Goal: Task Accomplishment & Management: Manage account settings

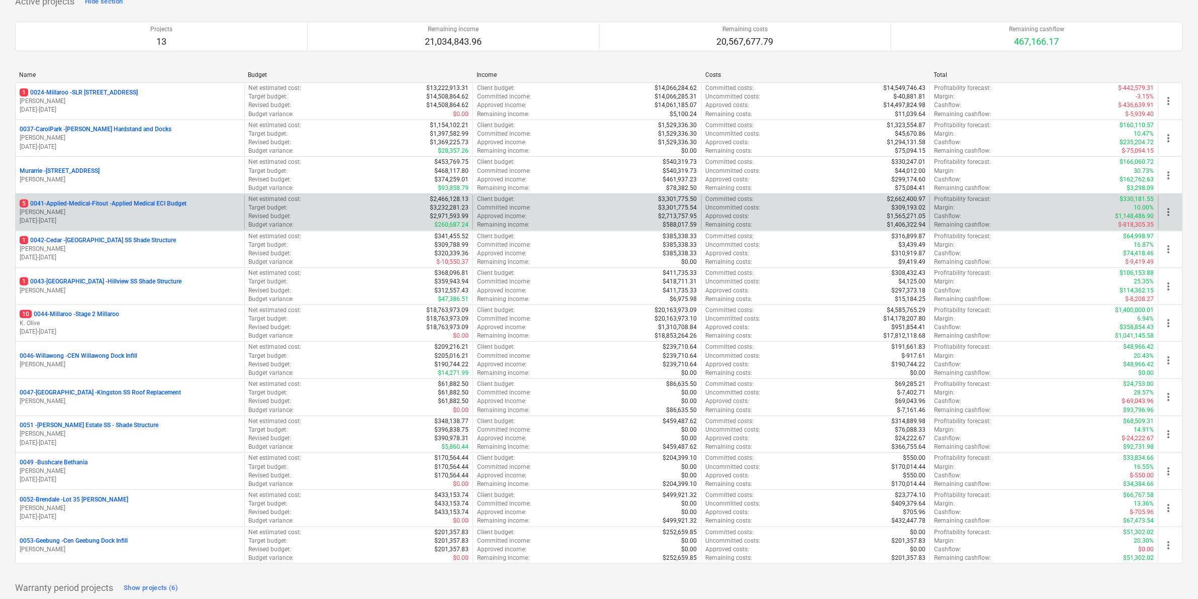
scroll to position [127, 0]
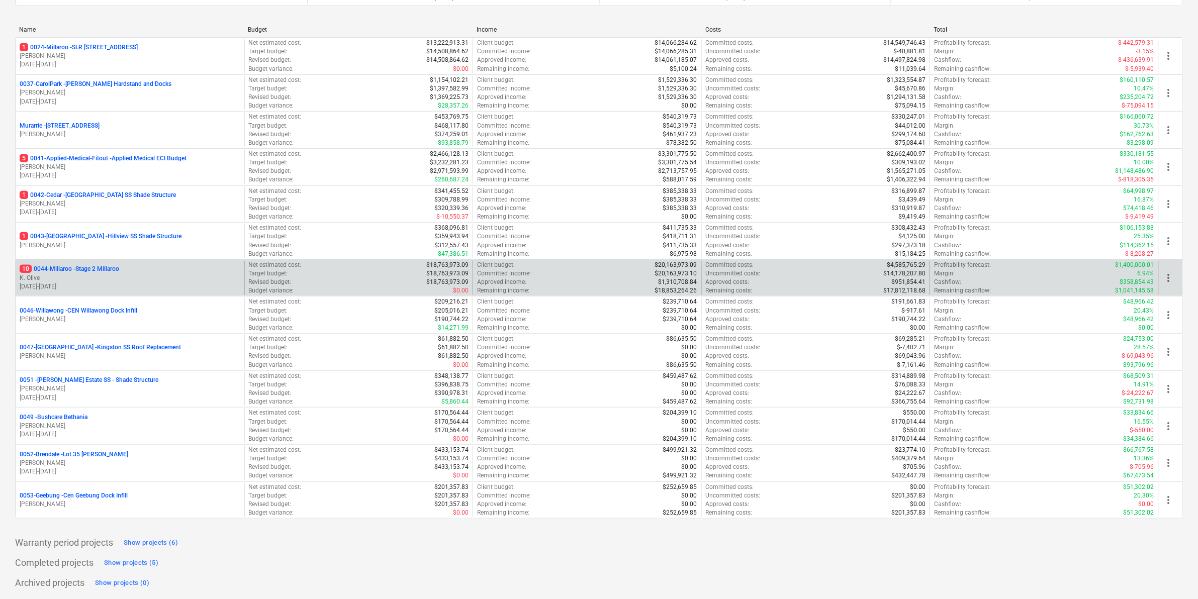
click at [75, 267] on p "10 0044-Millaroo - Stage 2 Millaroo" at bounding box center [70, 269] width 100 height 9
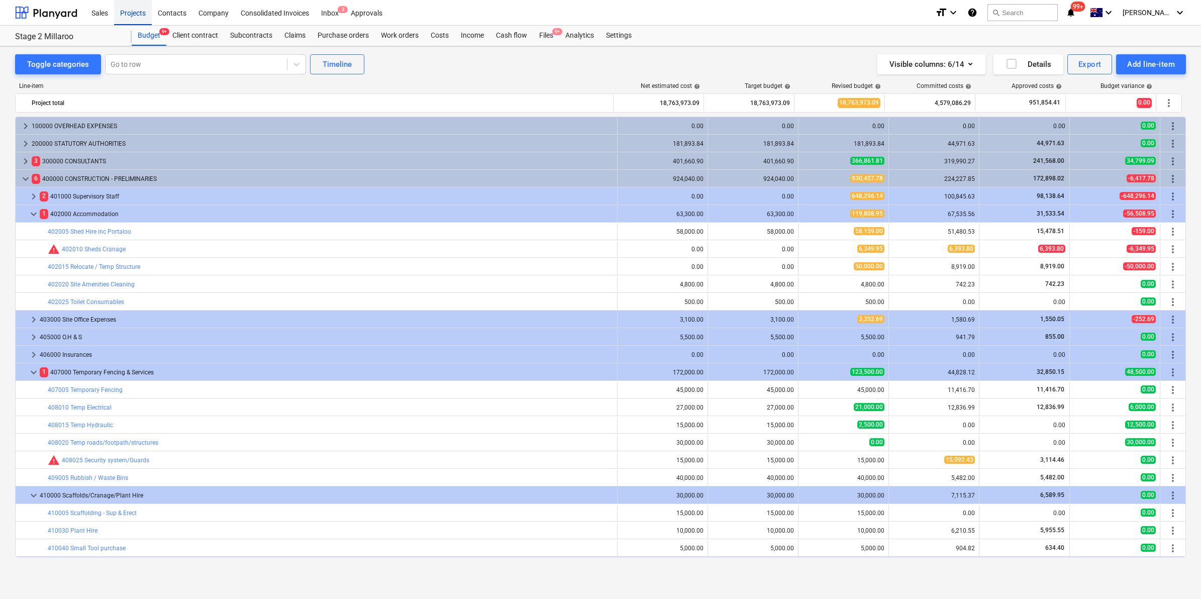
click at [137, 14] on div "Projects" at bounding box center [133, 12] width 38 height 26
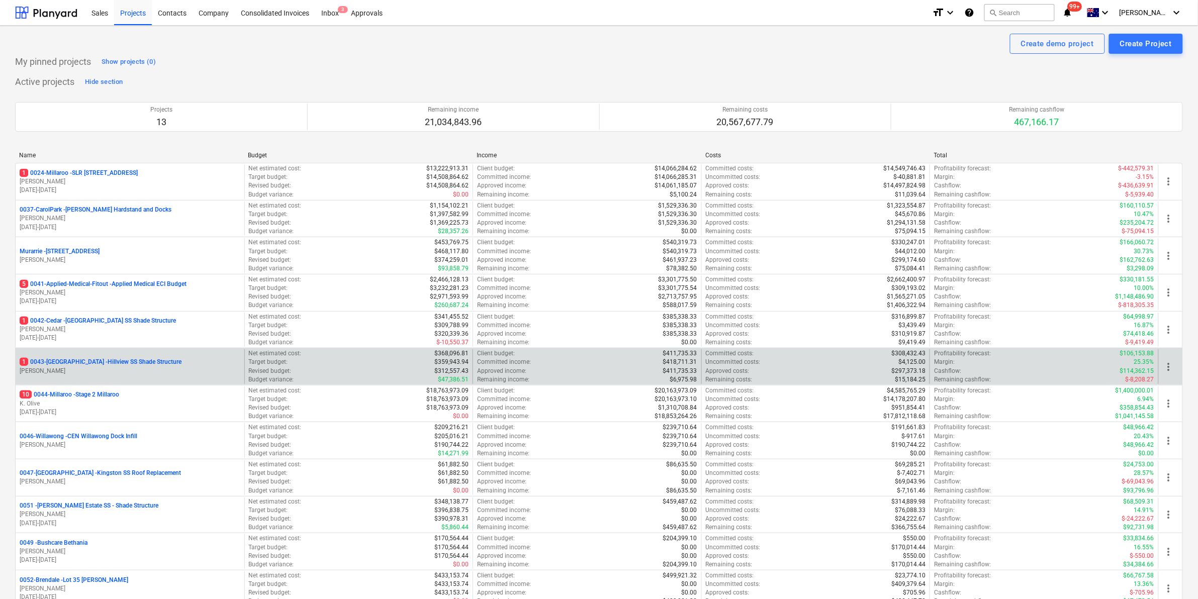
scroll to position [127, 0]
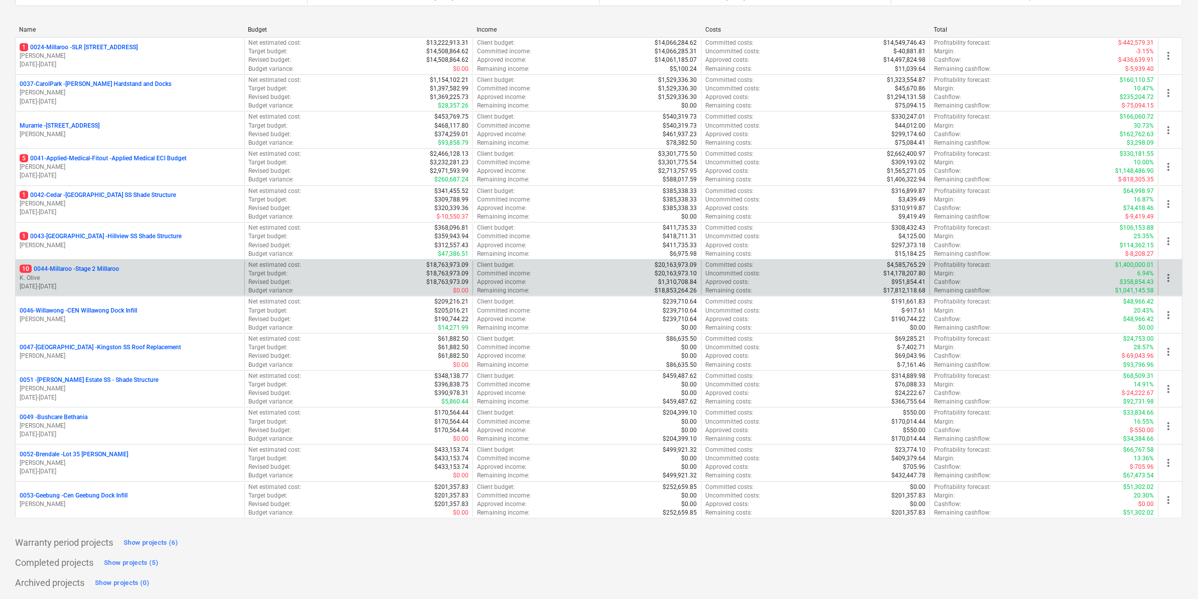
click at [102, 263] on div "10 0044-Millaroo - Stage 2 Millaroo K. Olive [DATE] - [DATE]" at bounding box center [130, 278] width 229 height 35
click at [94, 267] on p "10 0044-Millaroo - Stage 2 Millaroo" at bounding box center [70, 269] width 100 height 9
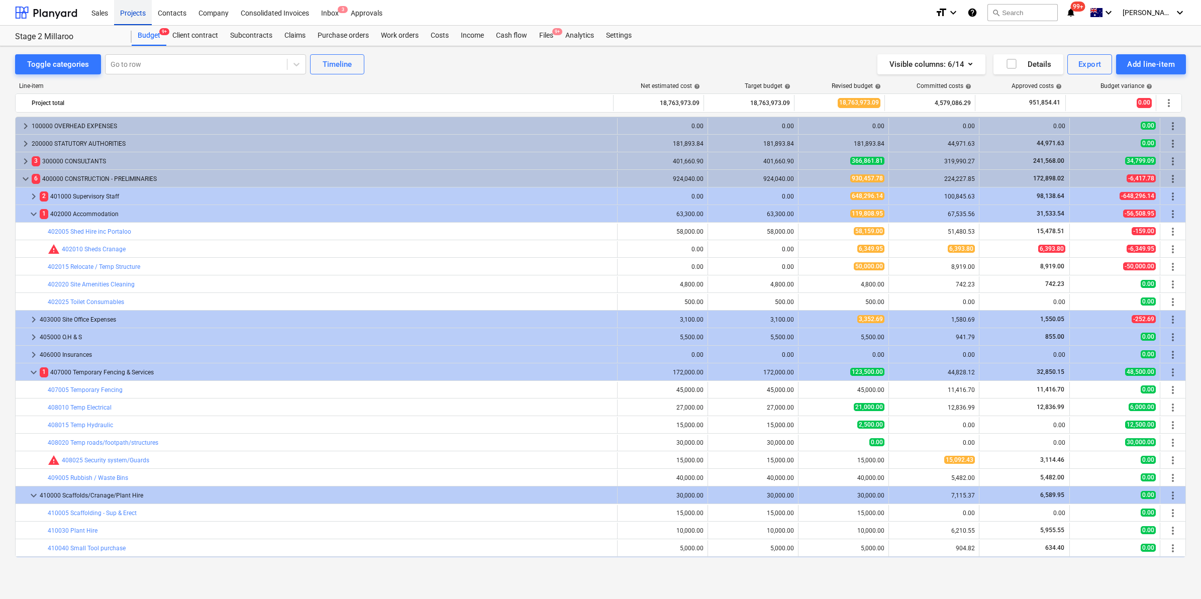
click at [127, 13] on div "Projects" at bounding box center [133, 12] width 38 height 26
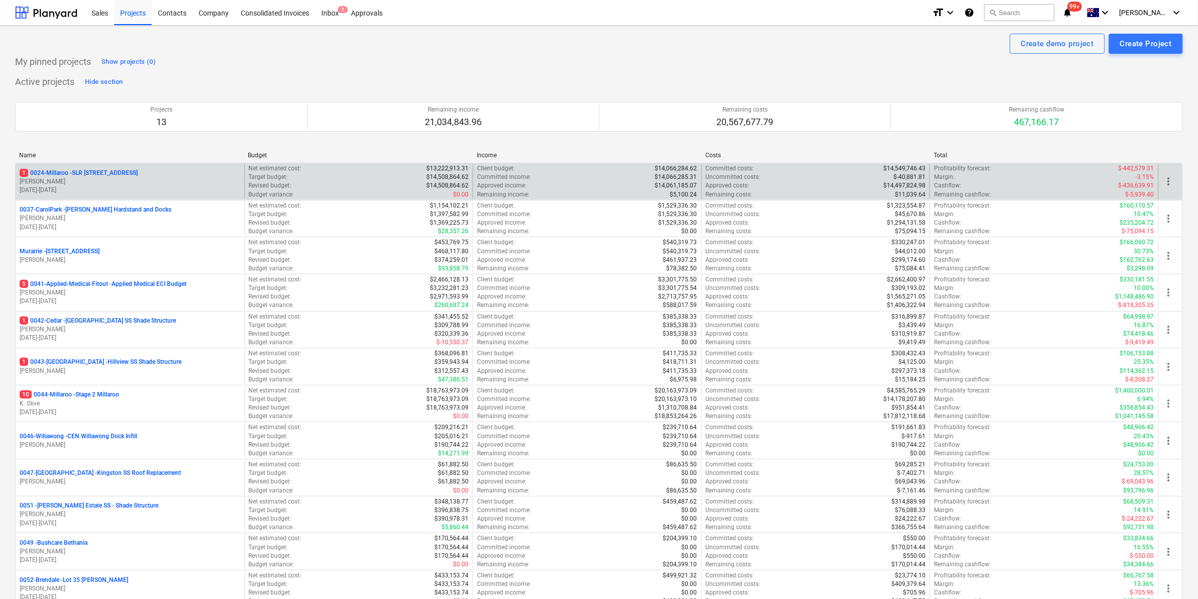
click at [66, 172] on p "1 0024-Millaroo - SLR [STREET_ADDRESS]" at bounding box center [79, 173] width 118 height 9
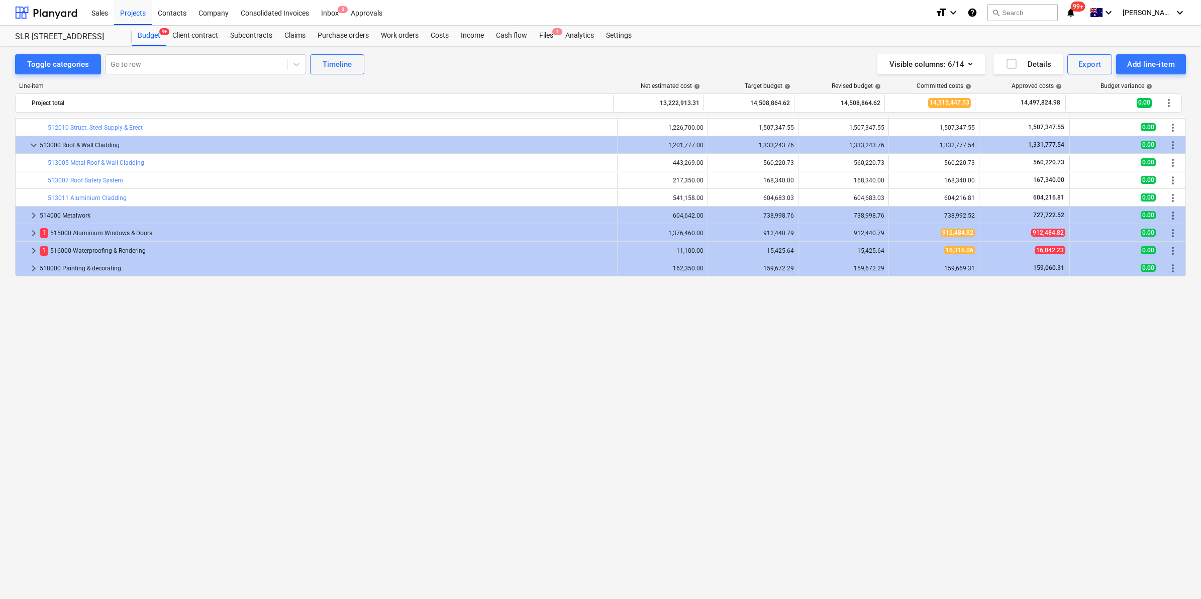
scroll to position [564, 0]
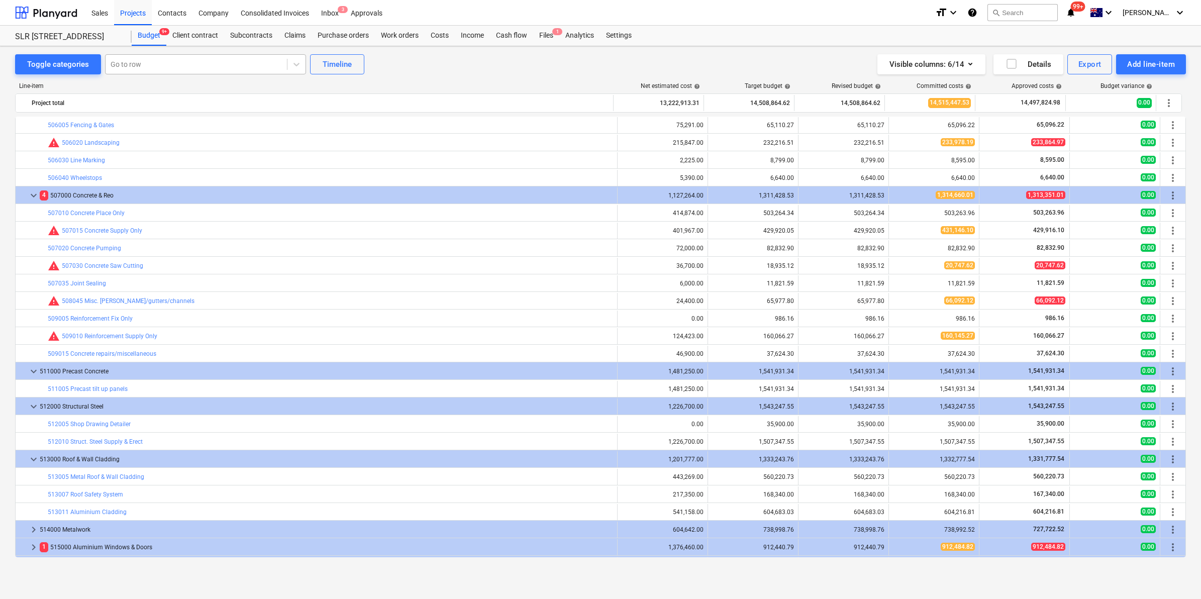
click at [215, 69] on div at bounding box center [196, 64] width 171 height 10
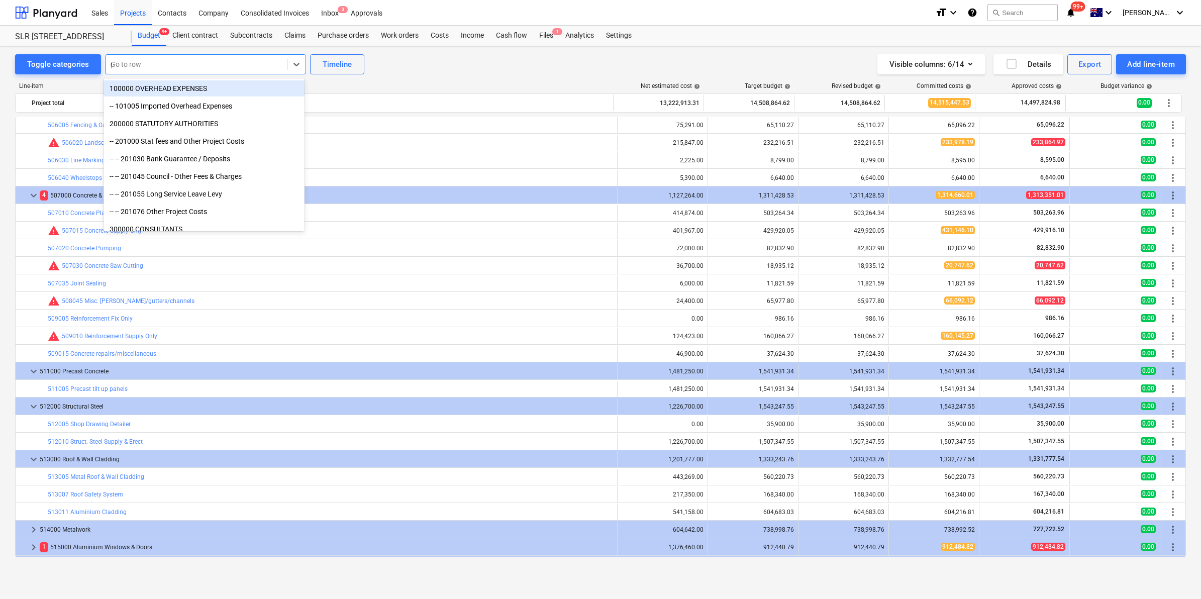
type input "ge"
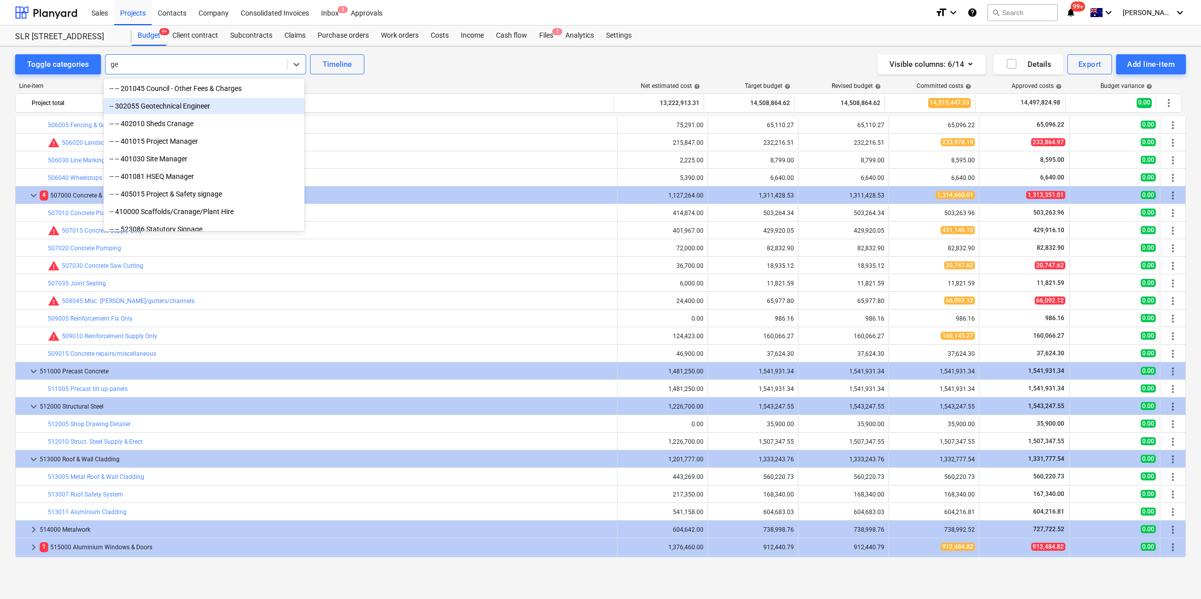
click at [215, 107] on div "-- 302055 Geotechnical Engineer" at bounding box center [204, 106] width 201 height 16
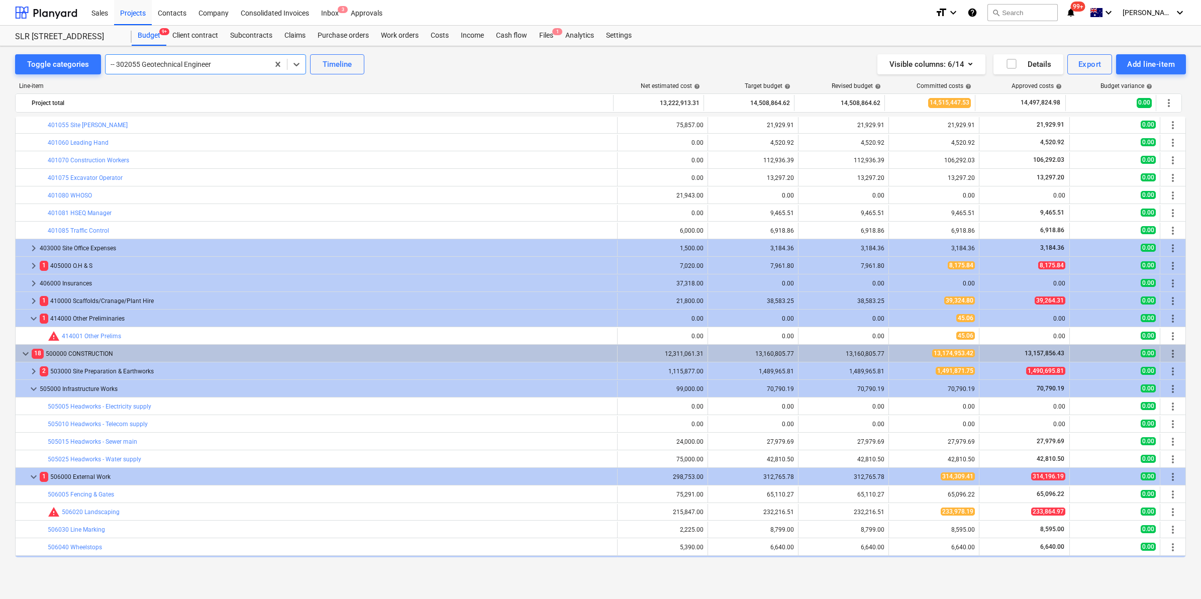
scroll to position [211, 0]
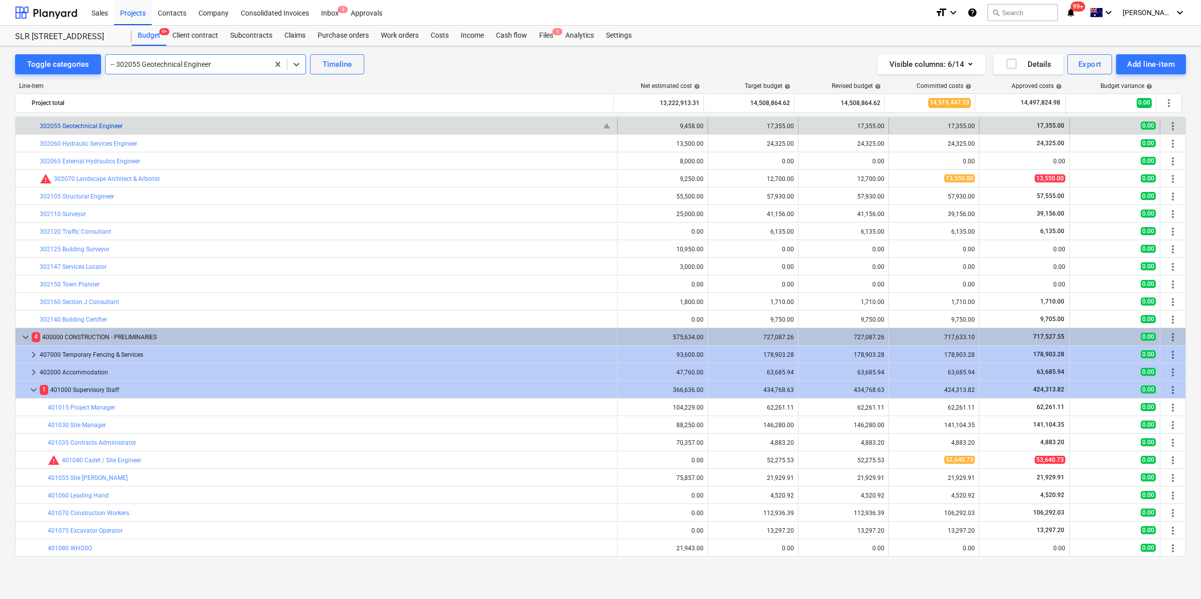
click at [72, 123] on link "302055 Geotechnical Engineer" at bounding box center [81, 126] width 83 height 7
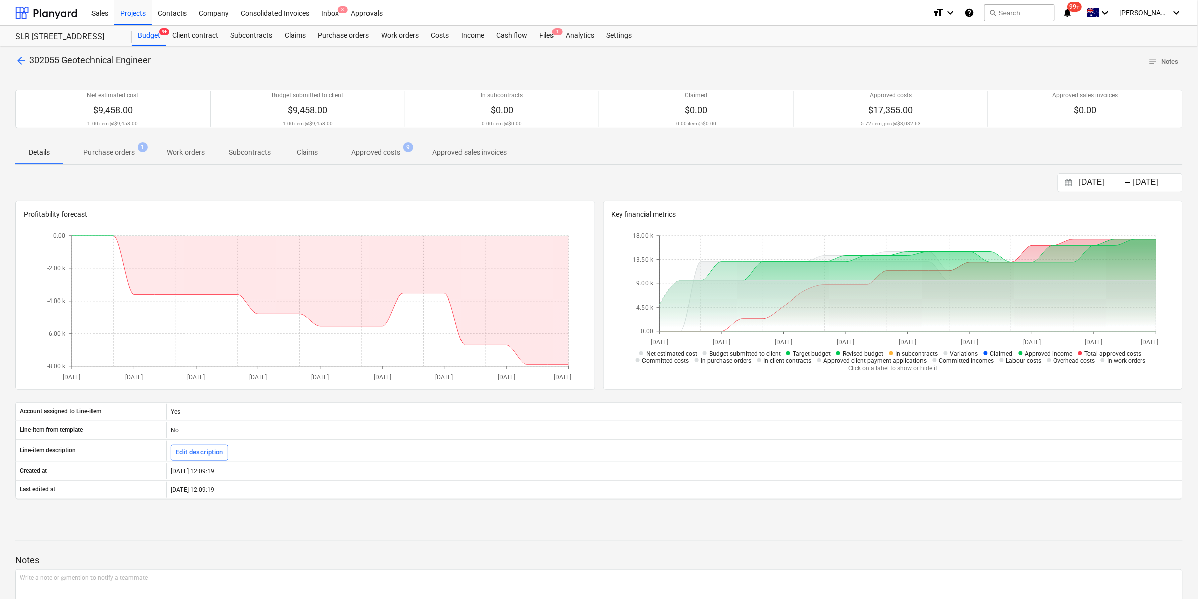
click at [121, 150] on p "Purchase orders" at bounding box center [108, 152] width 51 height 11
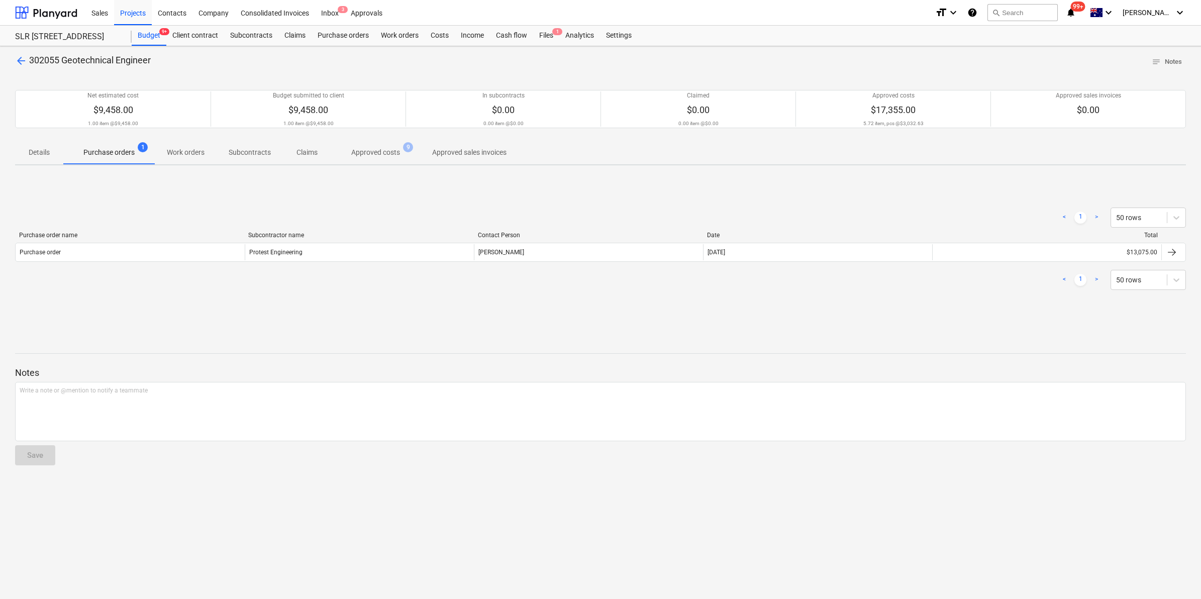
click at [242, 154] on p "Subcontracts" at bounding box center [250, 152] width 42 height 11
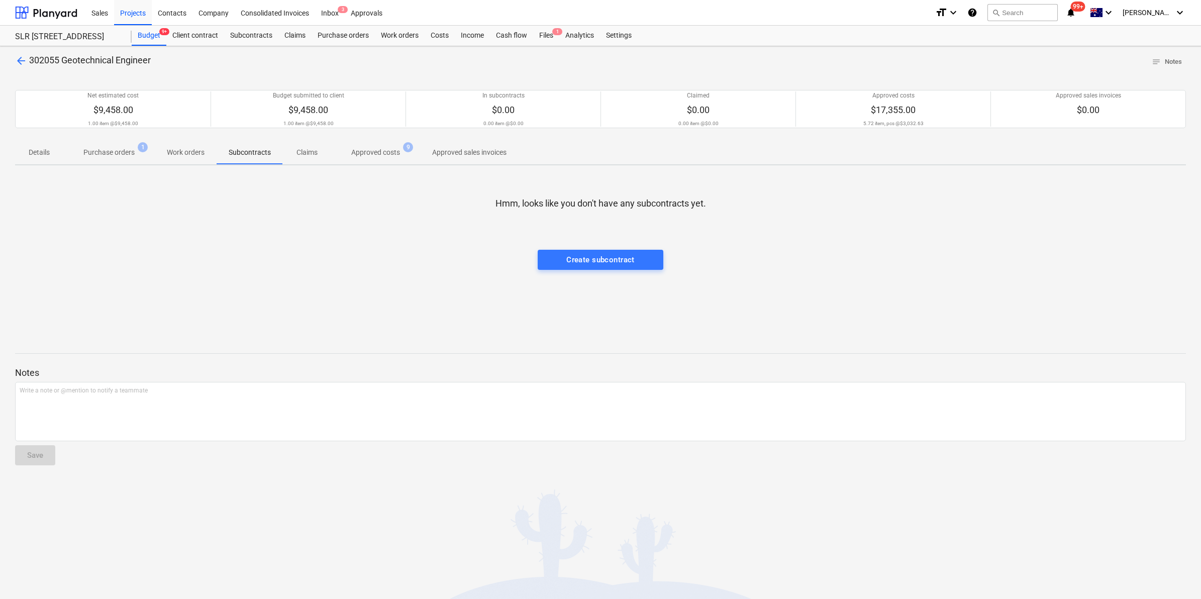
click at [181, 147] on p "Work orders" at bounding box center [186, 152] width 38 height 11
click at [353, 148] on p "Approved costs" at bounding box center [375, 152] width 49 height 11
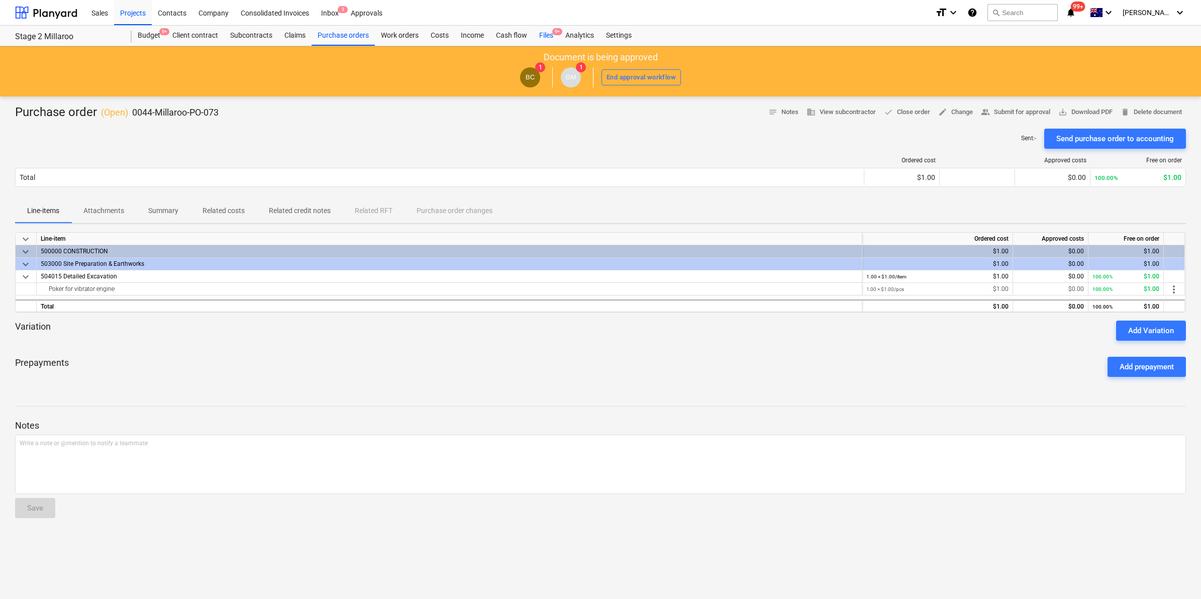
drag, startPoint x: 0, startPoint y: 0, endPoint x: 545, endPoint y: 33, distance: 546.3
click at [531, 35] on div "Cash flow" at bounding box center [511, 36] width 43 height 20
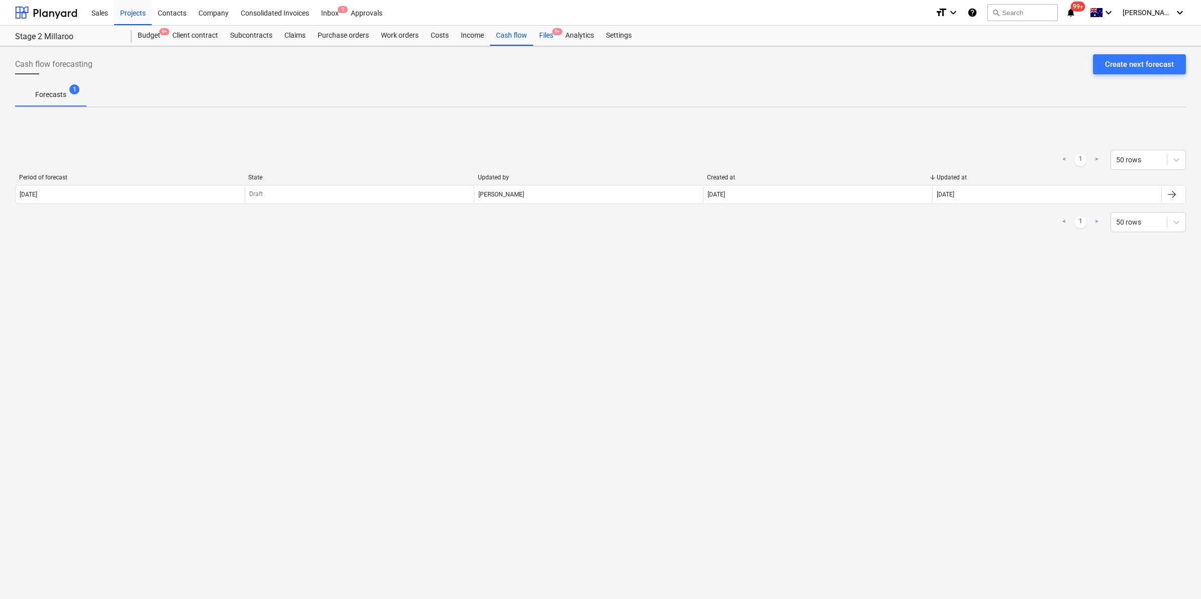
click at [548, 33] on div "Files 9+" at bounding box center [546, 36] width 26 height 20
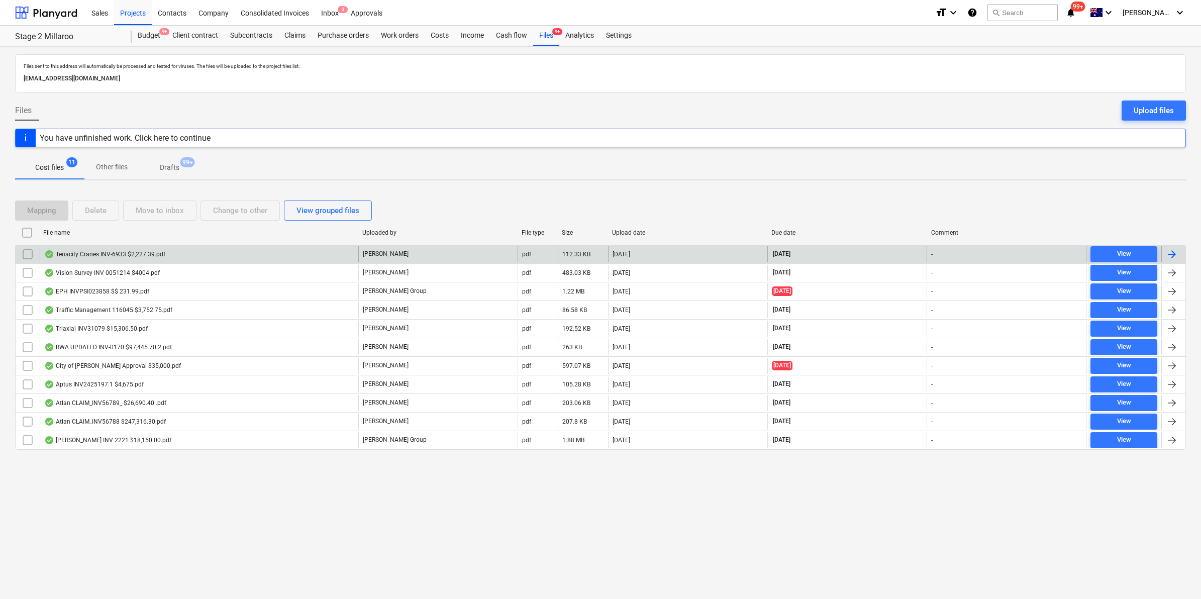
click at [178, 252] on div "Tenacity Cranes INV-6933 $2,227.39.pdf" at bounding box center [199, 254] width 319 height 16
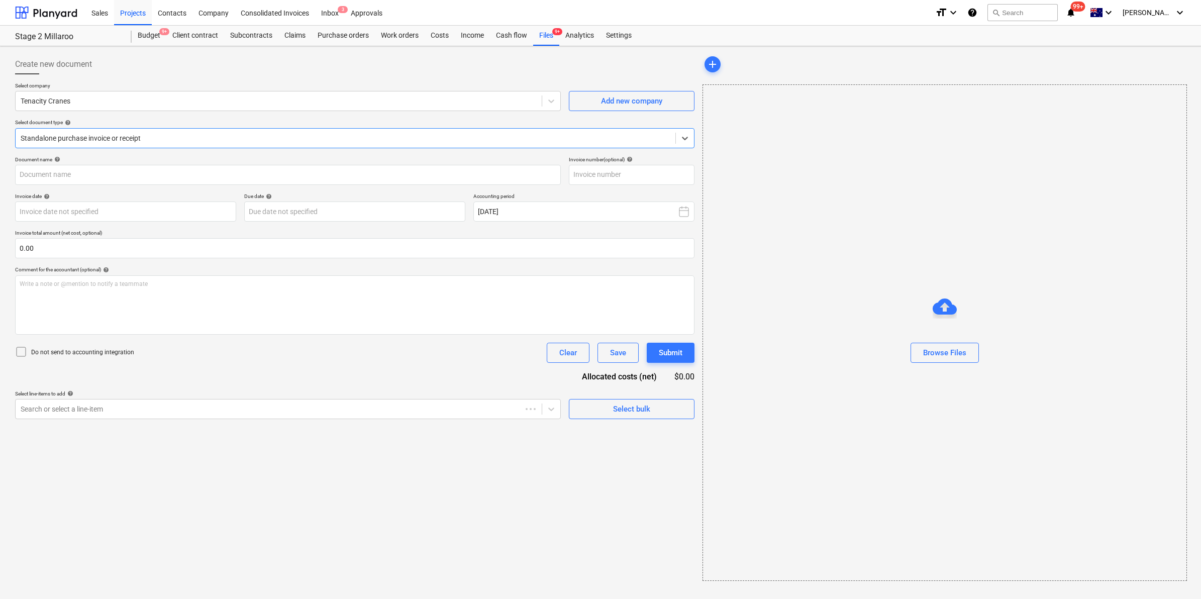
type input "INV-6933"
type input "30 Aug 2025"
type input "30 Sep 2025"
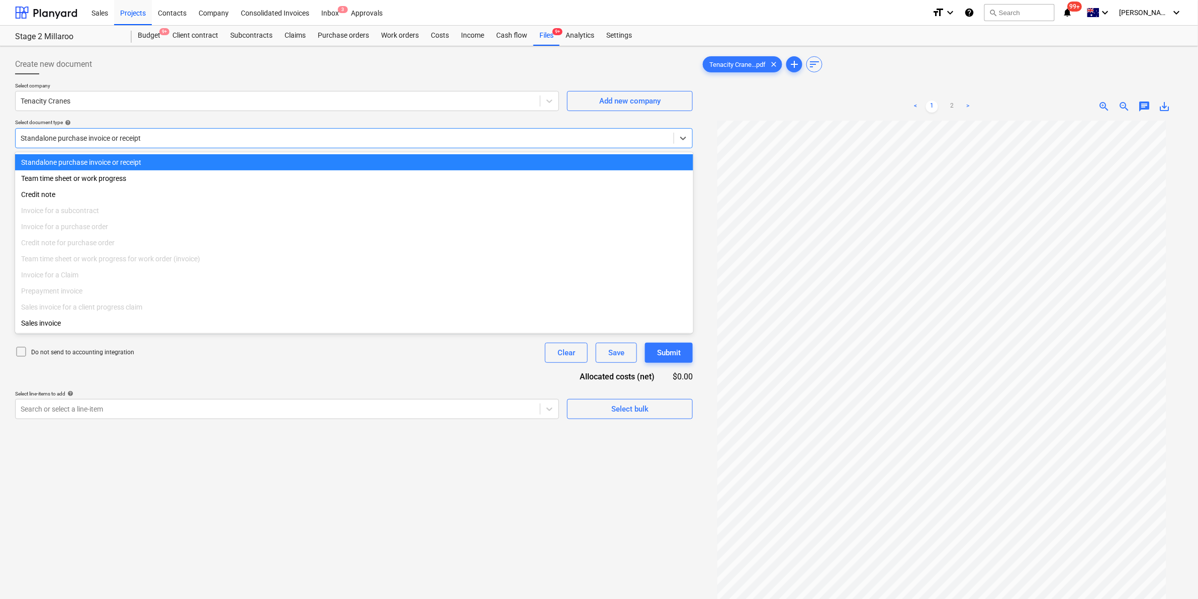
click at [219, 132] on div "Standalone purchase invoice or receipt" at bounding box center [345, 138] width 658 height 14
click at [219, 143] on div at bounding box center [345, 138] width 648 height 10
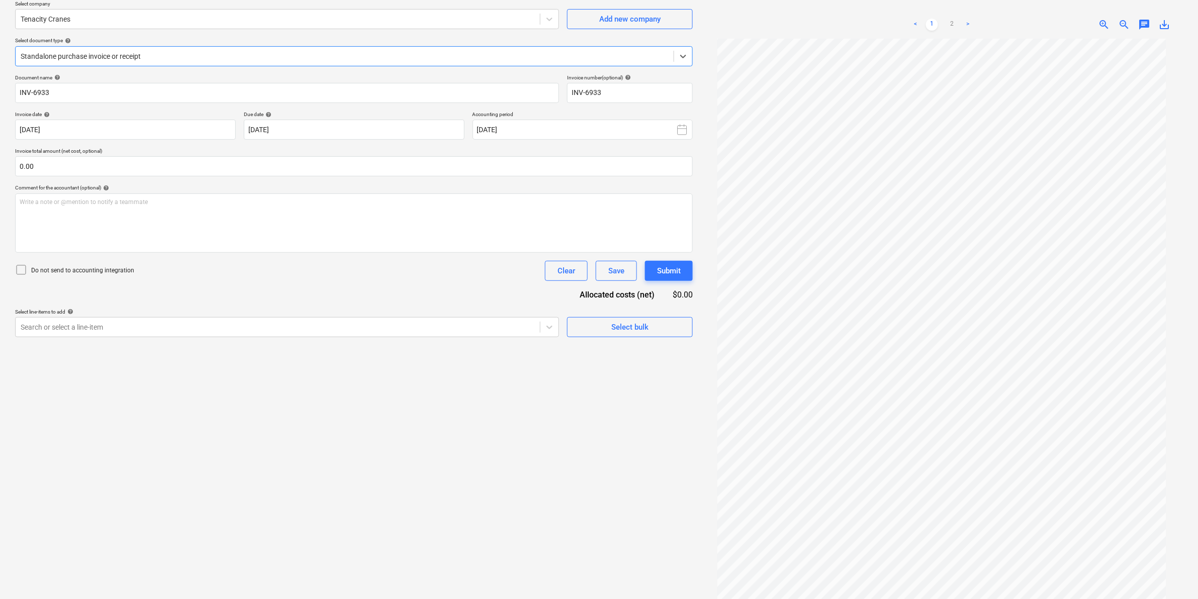
scroll to position [101, 0]
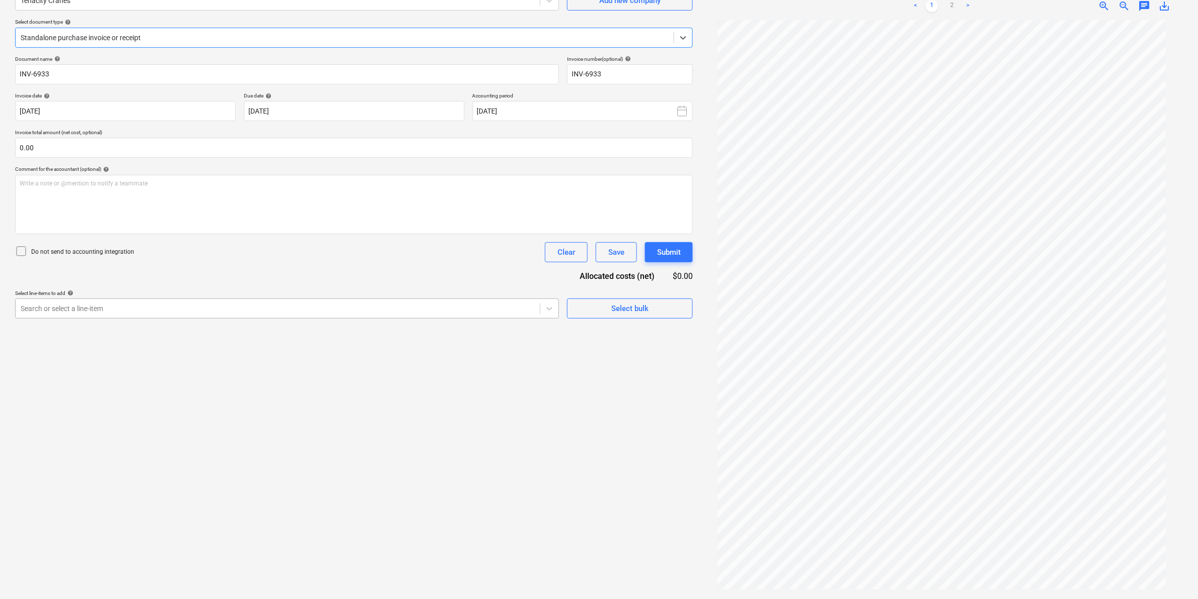
click at [238, 302] on div "Search or select a line-item" at bounding box center [278, 309] width 524 height 14
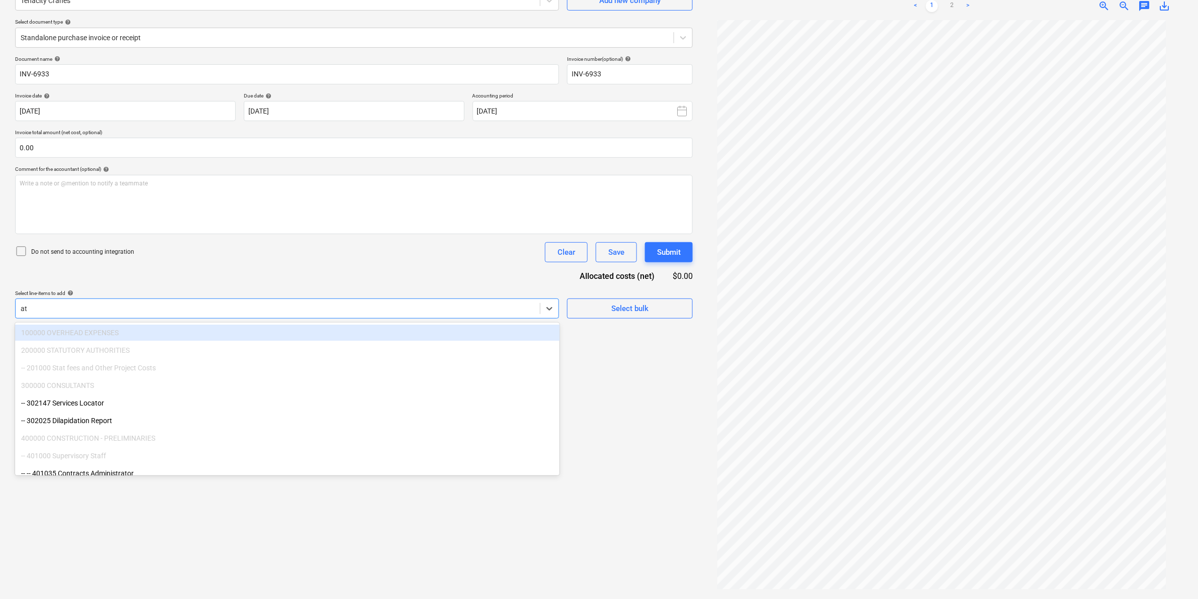
type input "a"
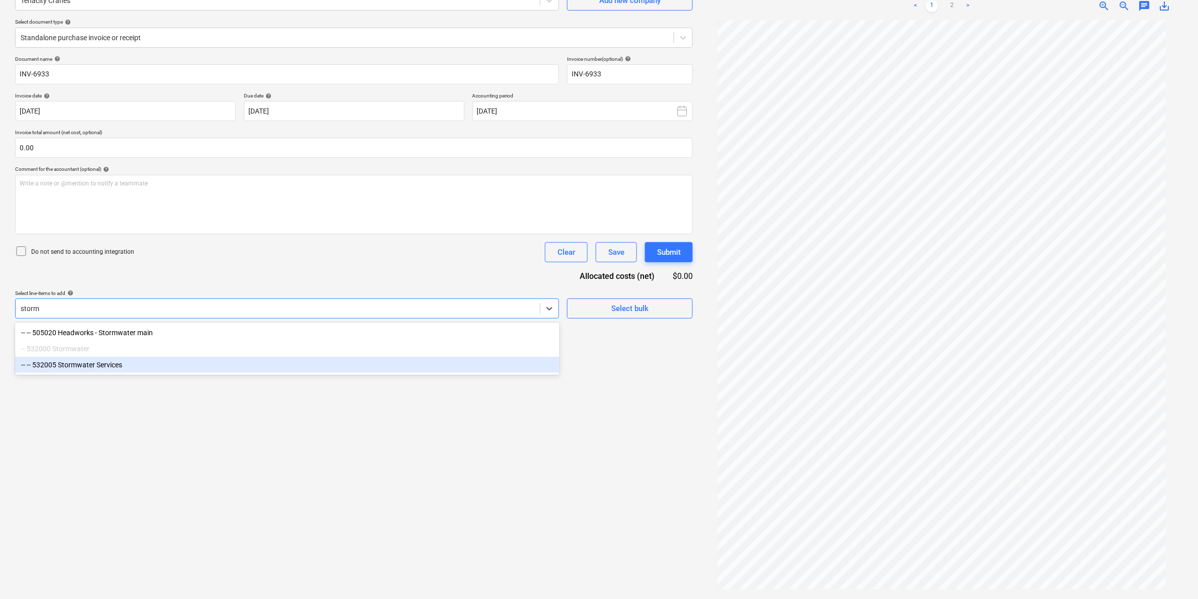
type input "storm"
click at [367, 465] on div "Create new document Select company Tenacity Cranes Add new company Select docum…" at bounding box center [354, 272] width 686 height 645
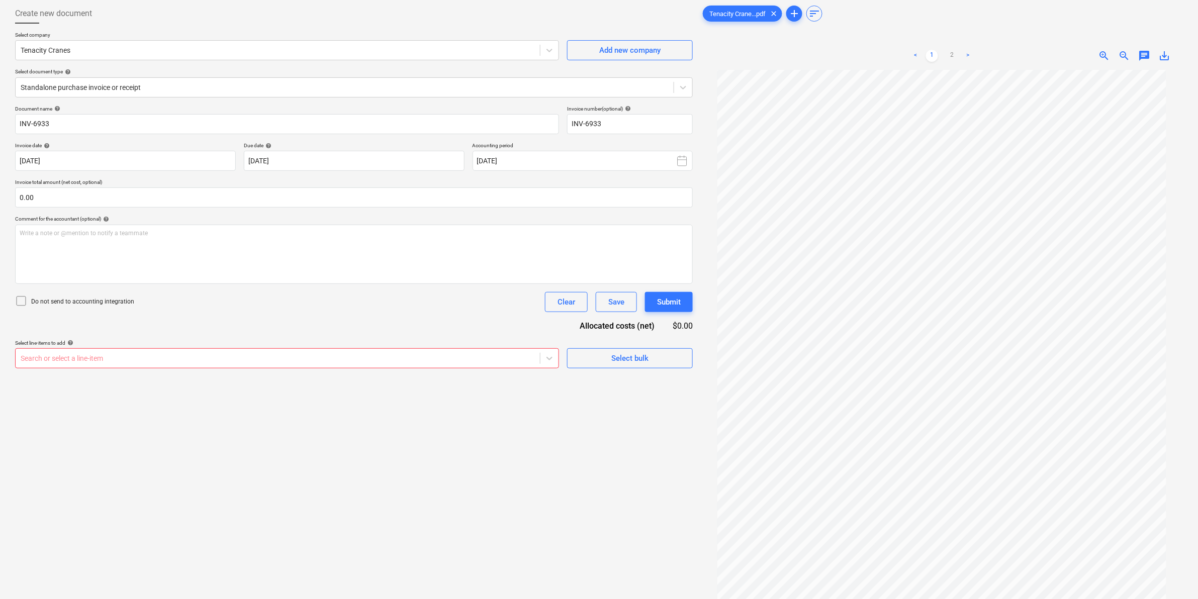
scroll to position [0, 0]
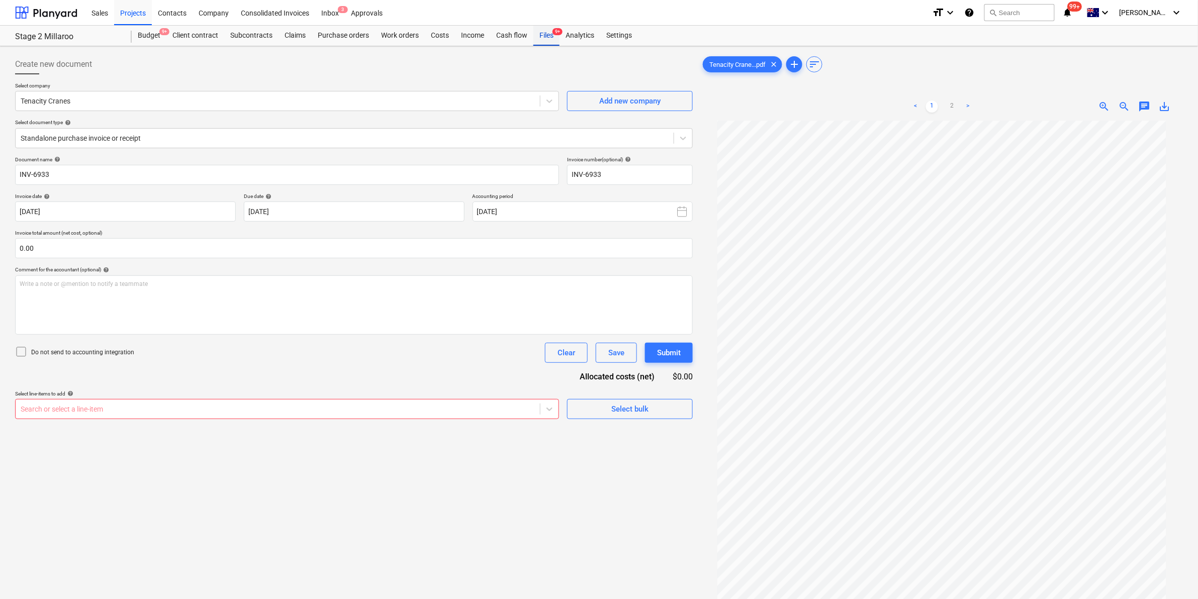
click at [545, 33] on div "Files 9+" at bounding box center [546, 36] width 26 height 20
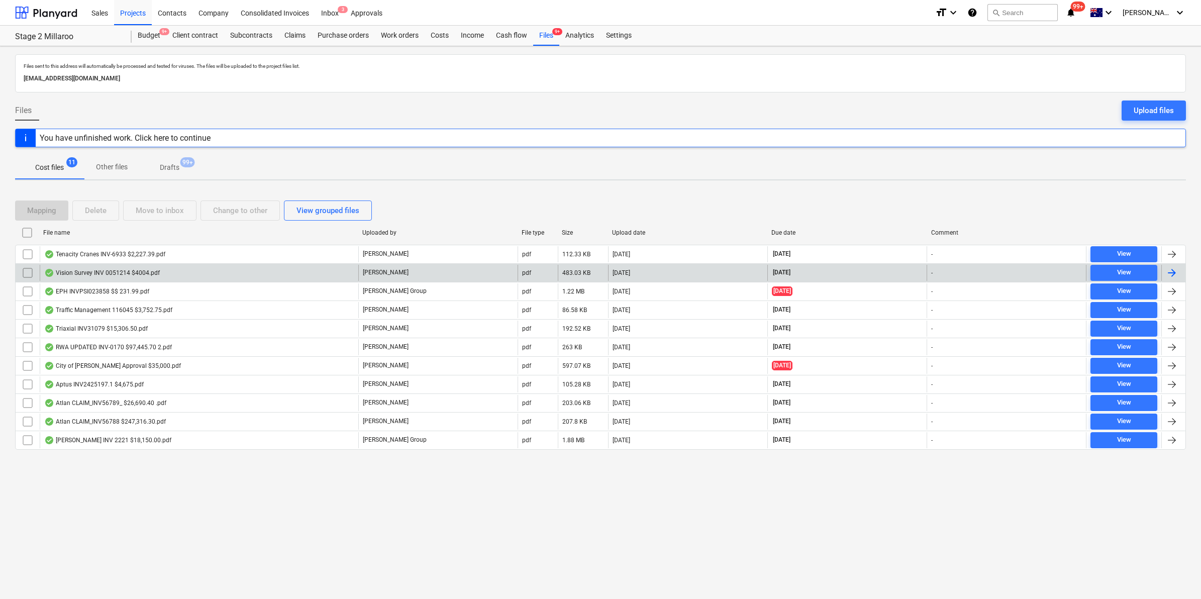
click at [170, 269] on div "Vision Survey INV 0051214 $4004.pdf" at bounding box center [199, 273] width 319 height 16
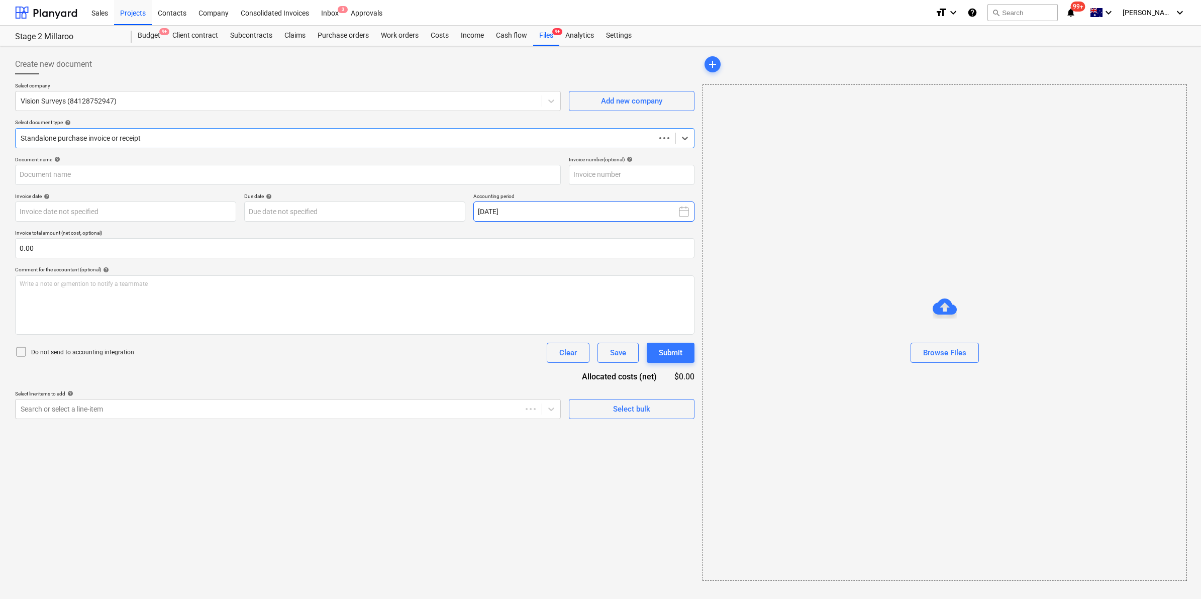
type input "0051214"
type input "31 Aug 2025"
type input "30 Sep 2025"
click at [550, 39] on div "Files 9+" at bounding box center [546, 36] width 26 height 20
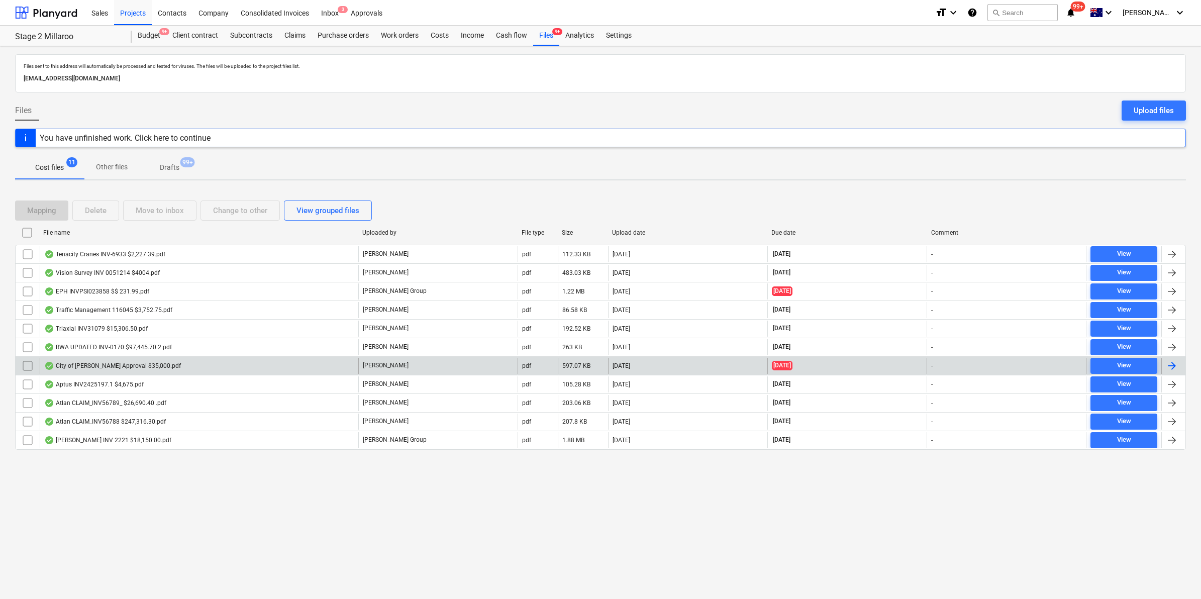
click at [183, 359] on div "City of GC Bond Approval $35,000.pdf" at bounding box center [199, 366] width 319 height 16
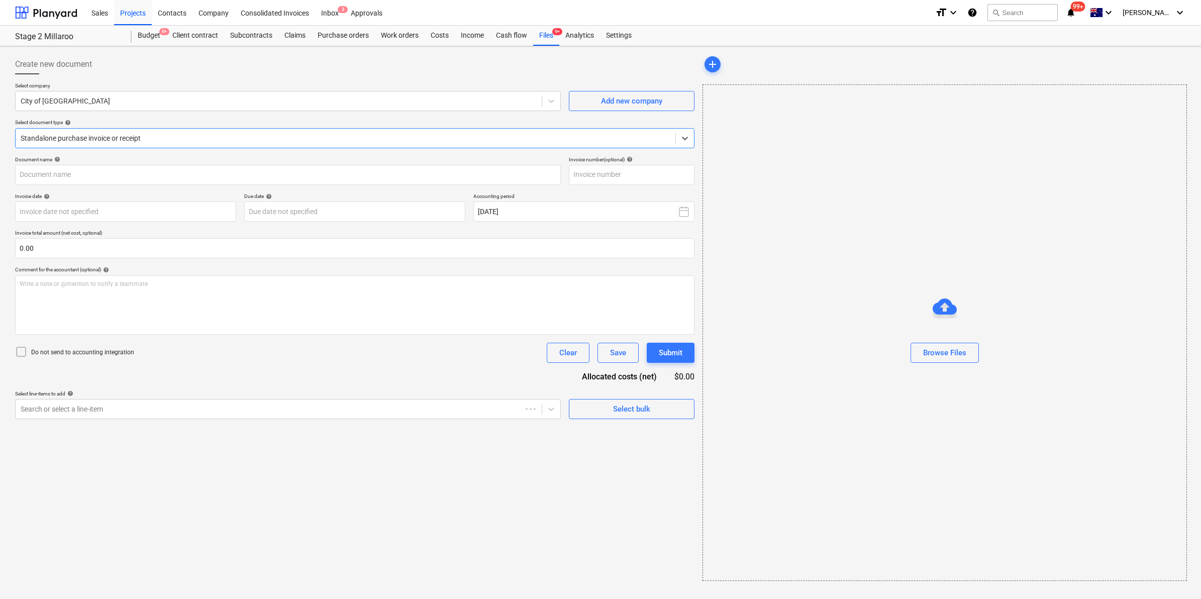
type input "BOND PERFOM/24232"
type input "28 Aug 2025"
type input "08 Sep 2025"
click at [551, 30] on div "Files 9+" at bounding box center [546, 36] width 26 height 20
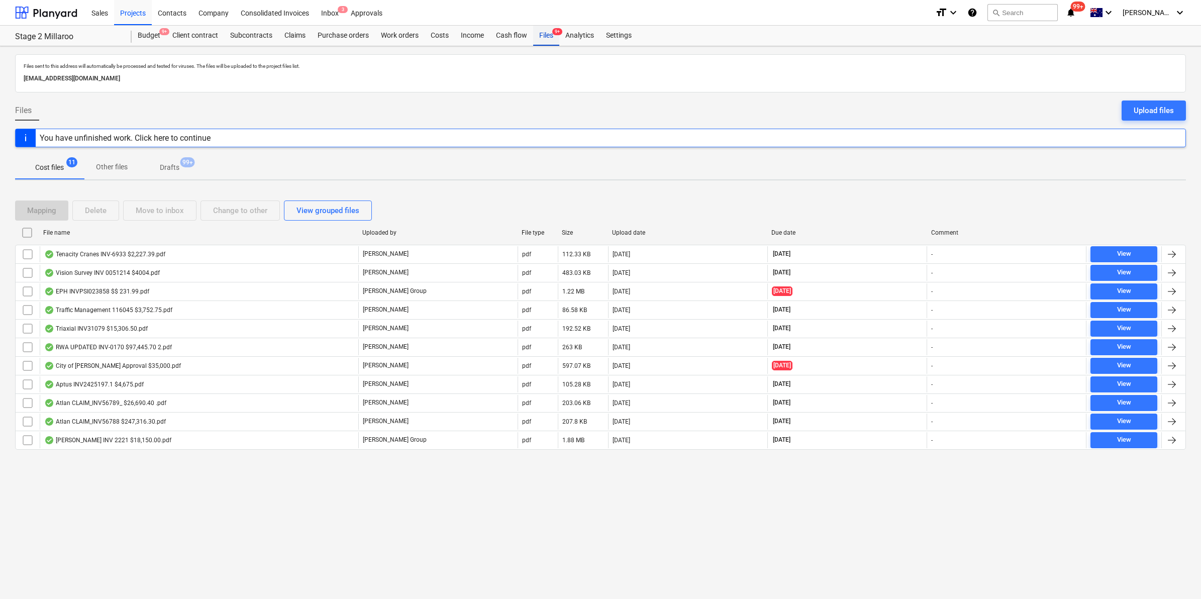
click at [545, 33] on div "Files 9+" at bounding box center [546, 36] width 26 height 20
click at [140, 9] on div "Projects" at bounding box center [133, 12] width 38 height 26
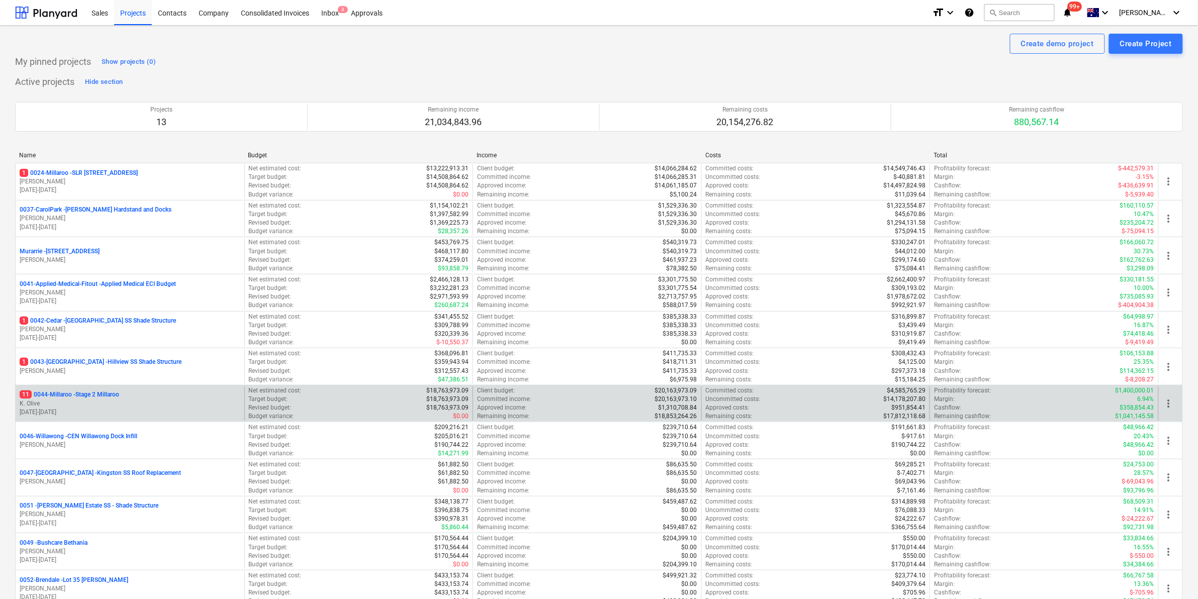
click at [82, 392] on p "11 0044-Millaroo - Stage 2 Millaroo" at bounding box center [70, 395] width 100 height 9
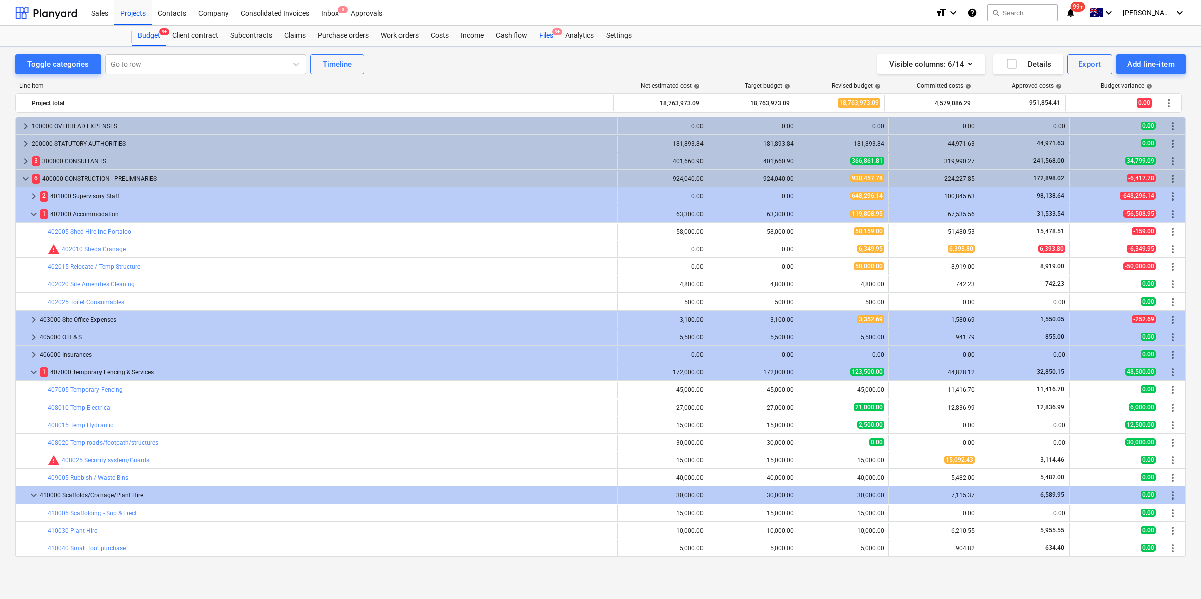
click at [539, 30] on div "Files 9+" at bounding box center [546, 36] width 26 height 20
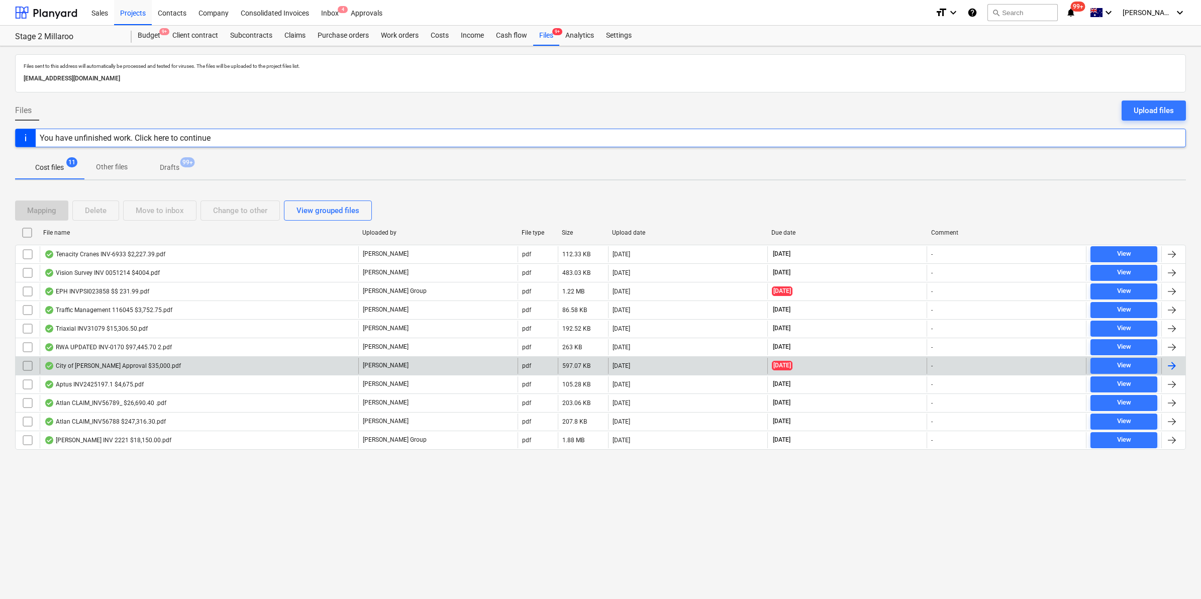
click at [186, 373] on div "City of GC Bond Approval $35,000.pdf" at bounding box center [199, 366] width 319 height 16
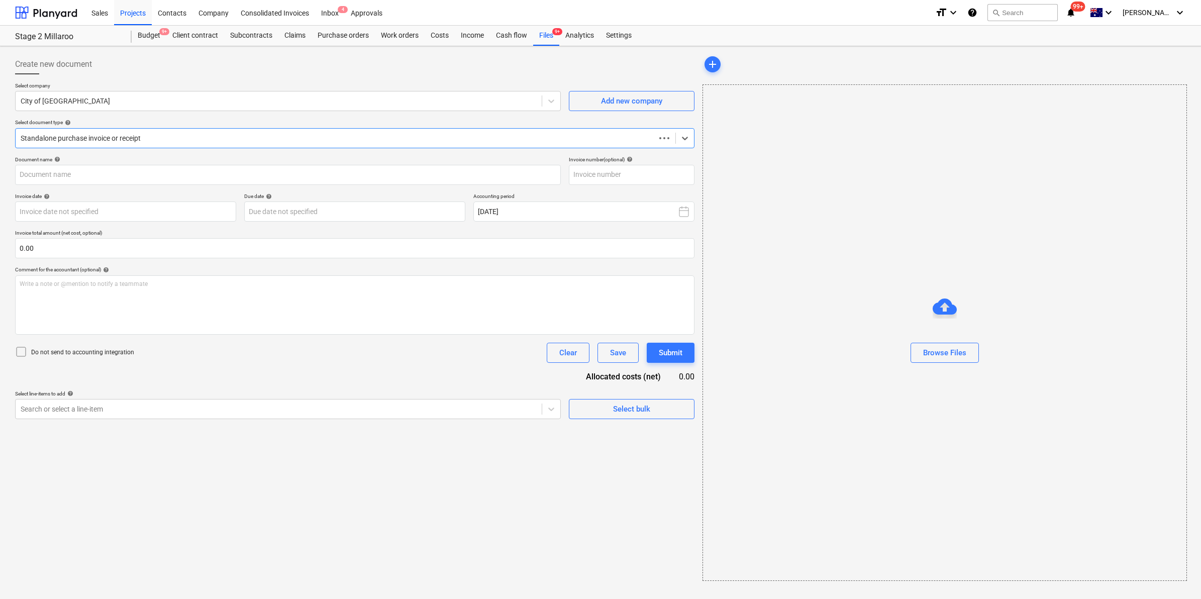
type input "BOND PERFOM/24232"
type input "28 Aug 2025"
type input "08 Sep 2025"
click at [541, 35] on div "Files 9+" at bounding box center [546, 36] width 26 height 20
